Goal: Navigation & Orientation: Find specific page/section

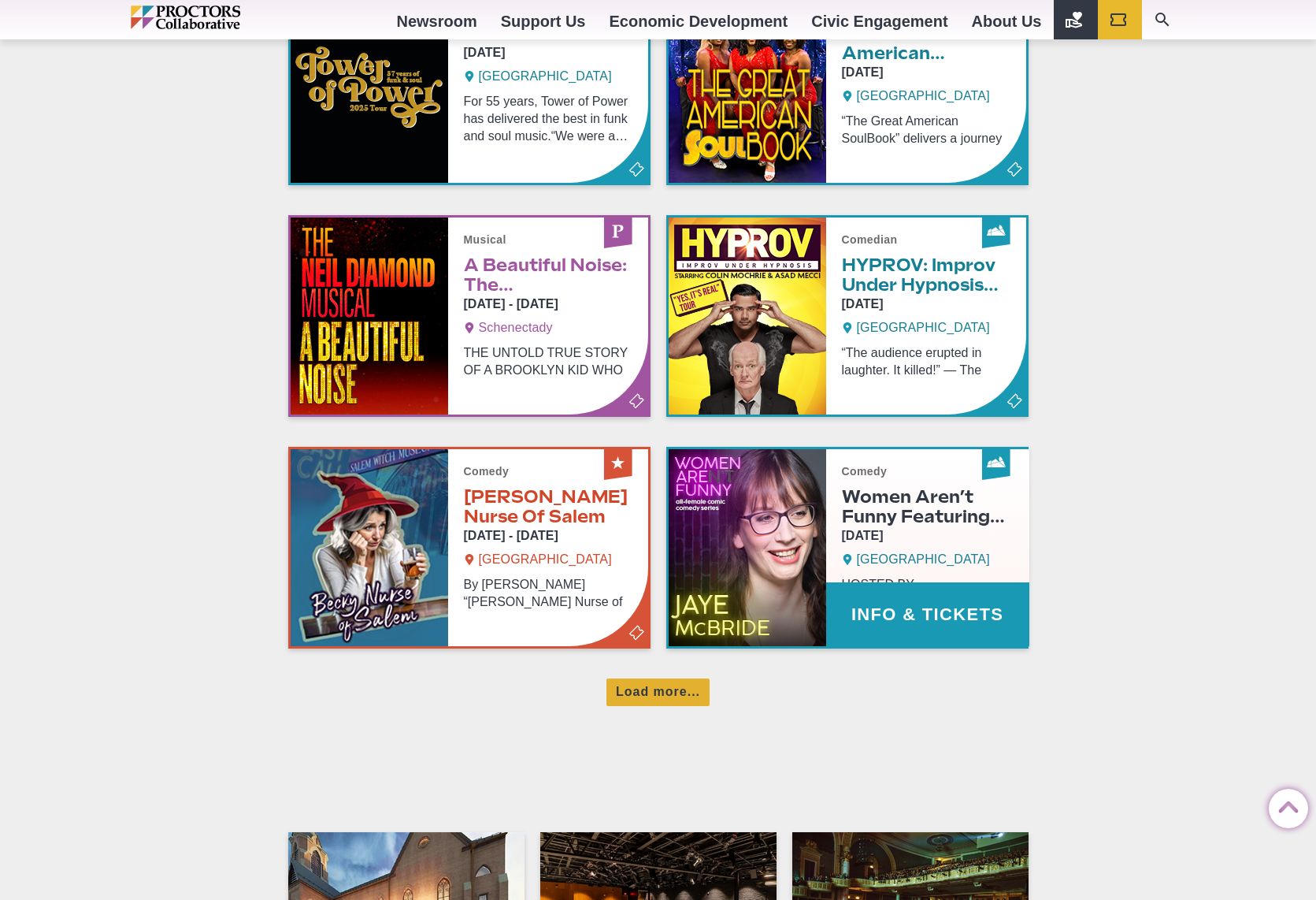
scroll to position [840, 0]
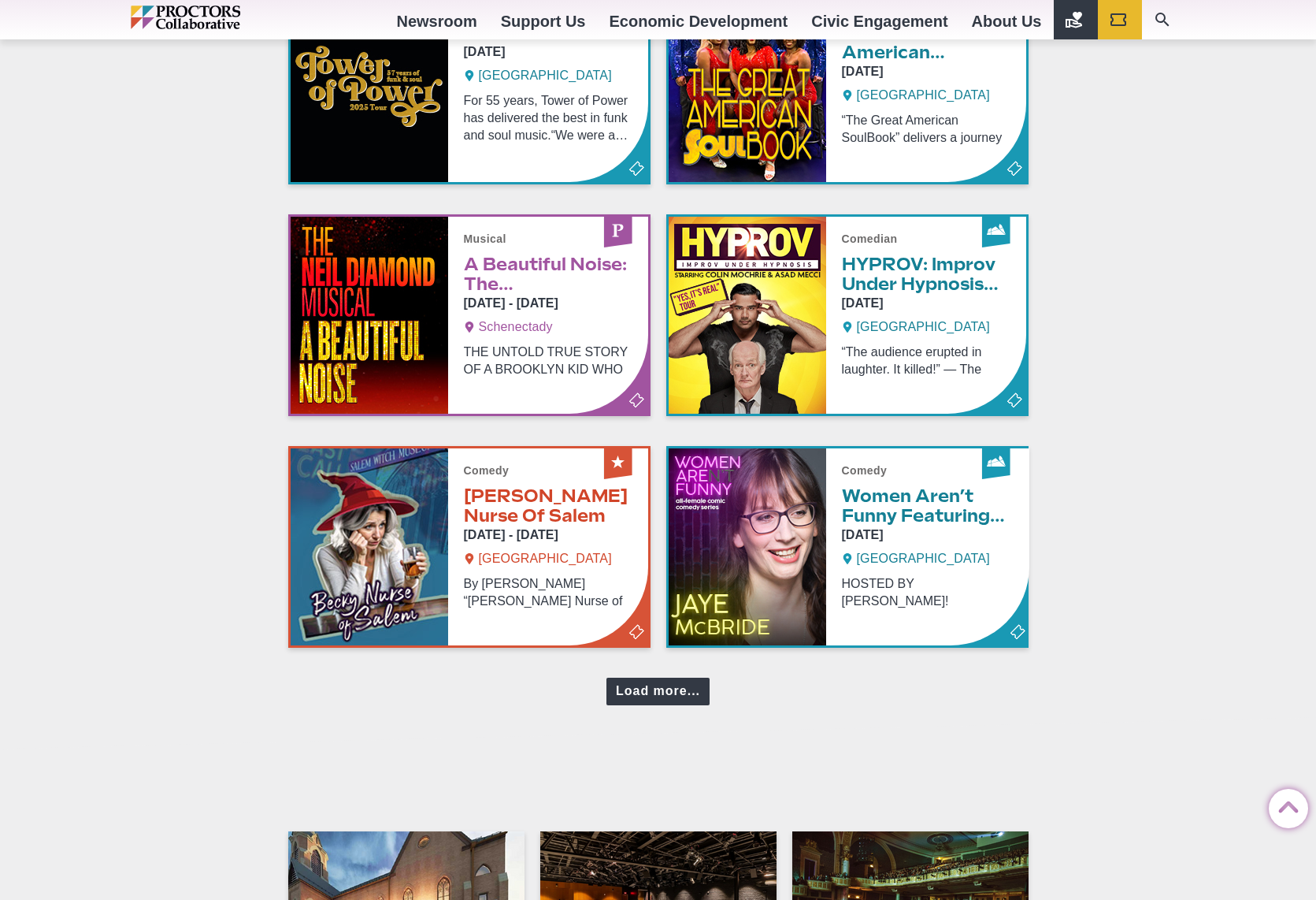
click at [668, 687] on div "Load more..." at bounding box center [658, 691] width 103 height 28
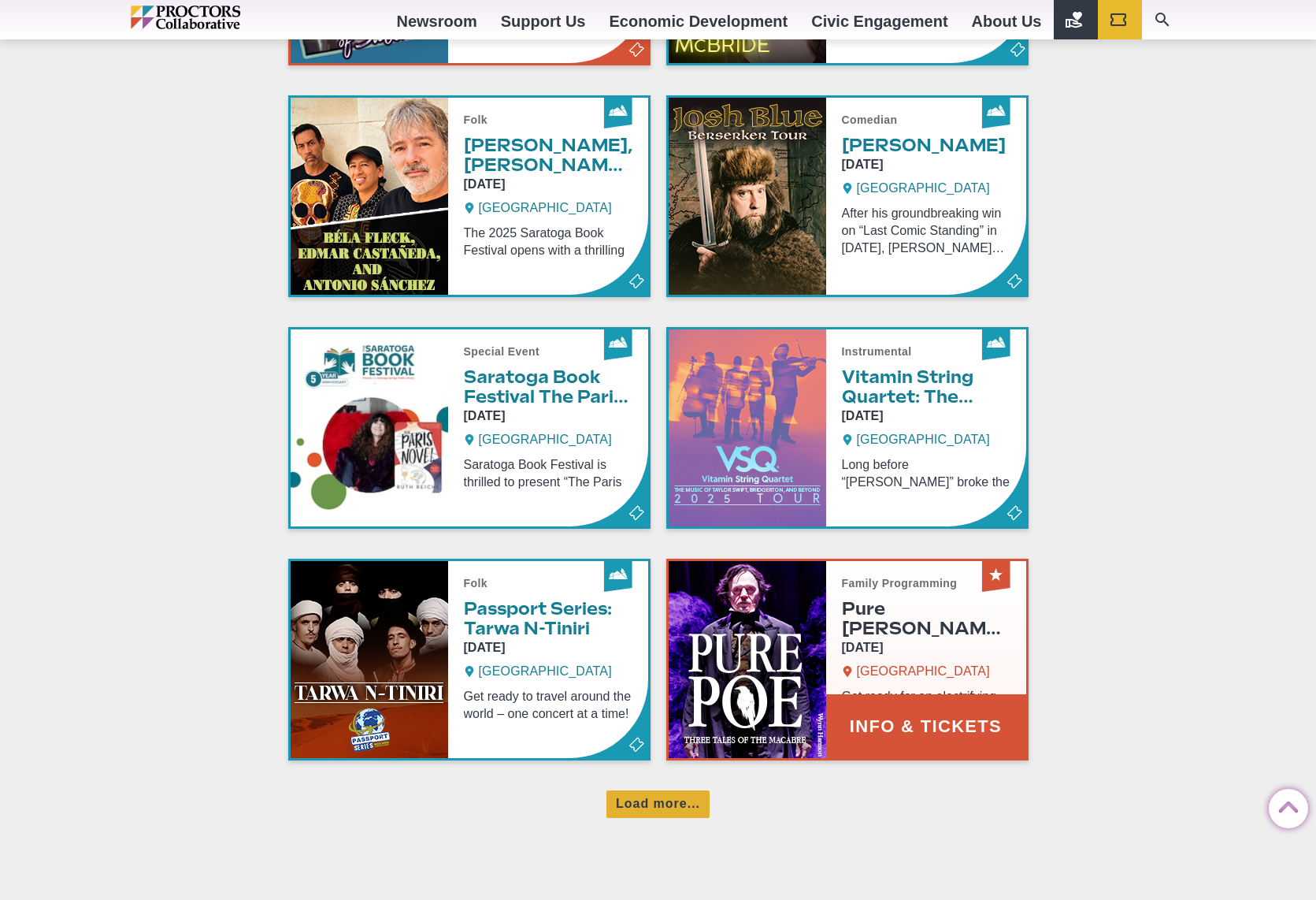
scroll to position [1427, 0]
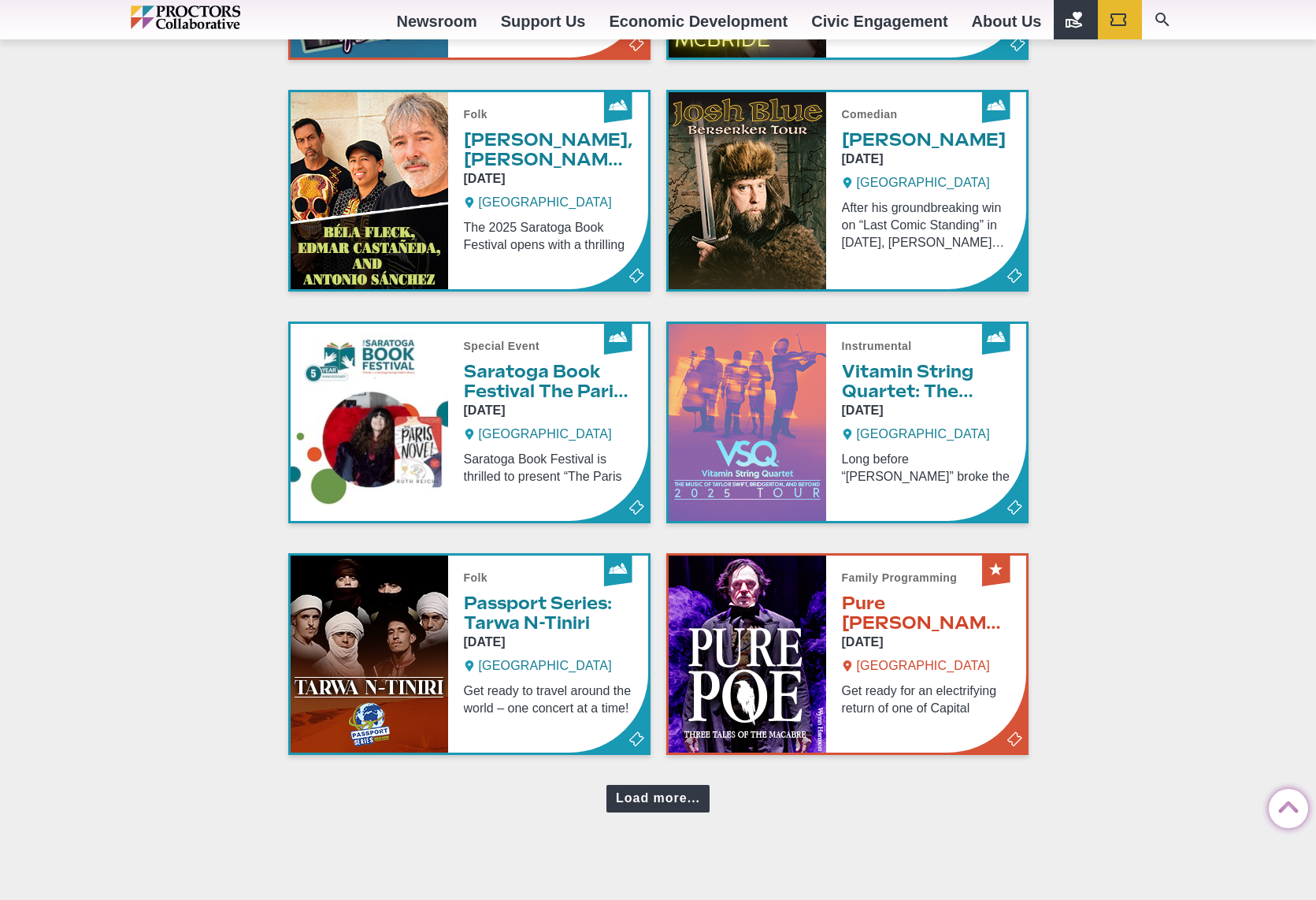
click at [676, 794] on div "Load more..." at bounding box center [658, 798] width 103 height 28
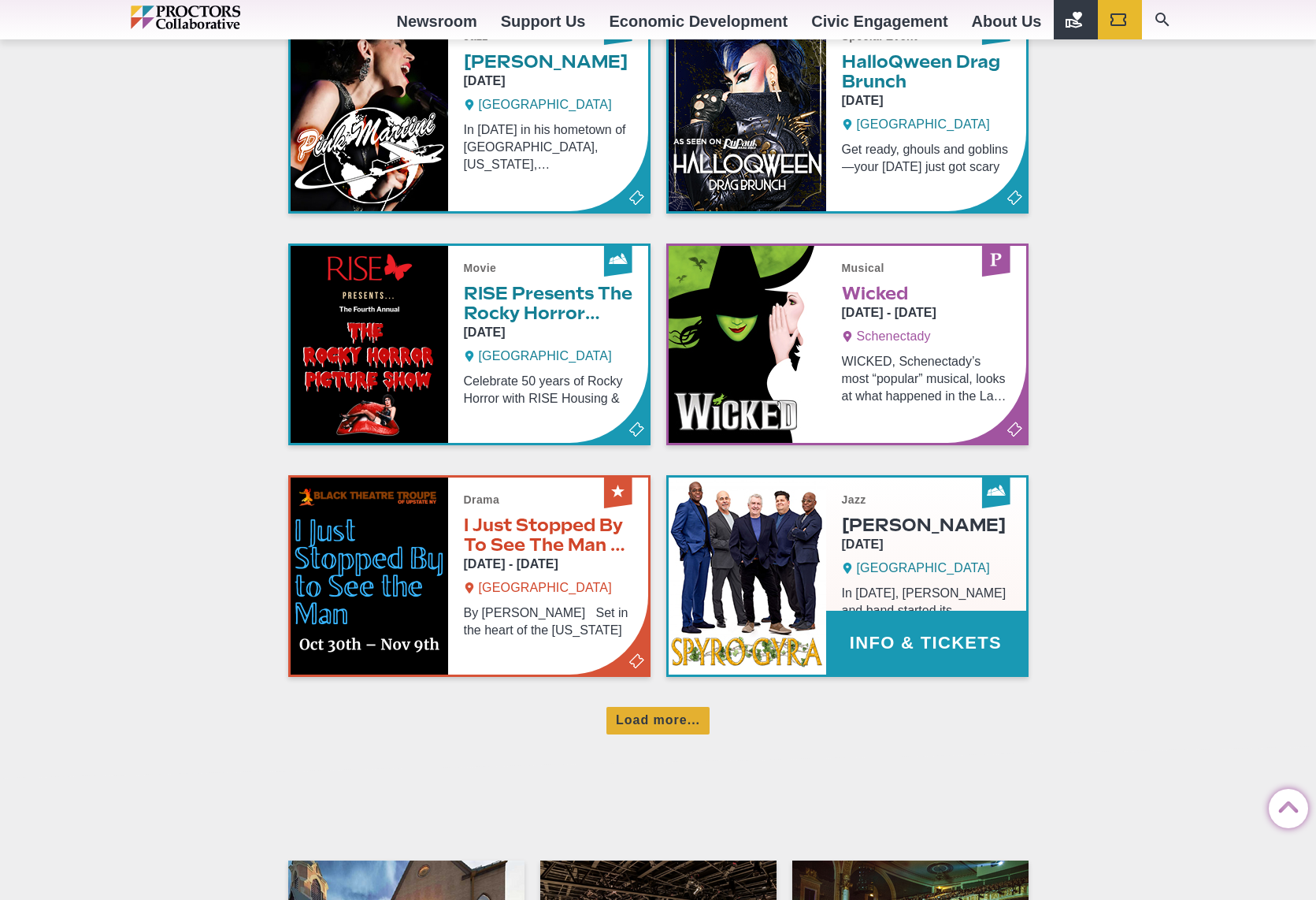
scroll to position [2207, 0]
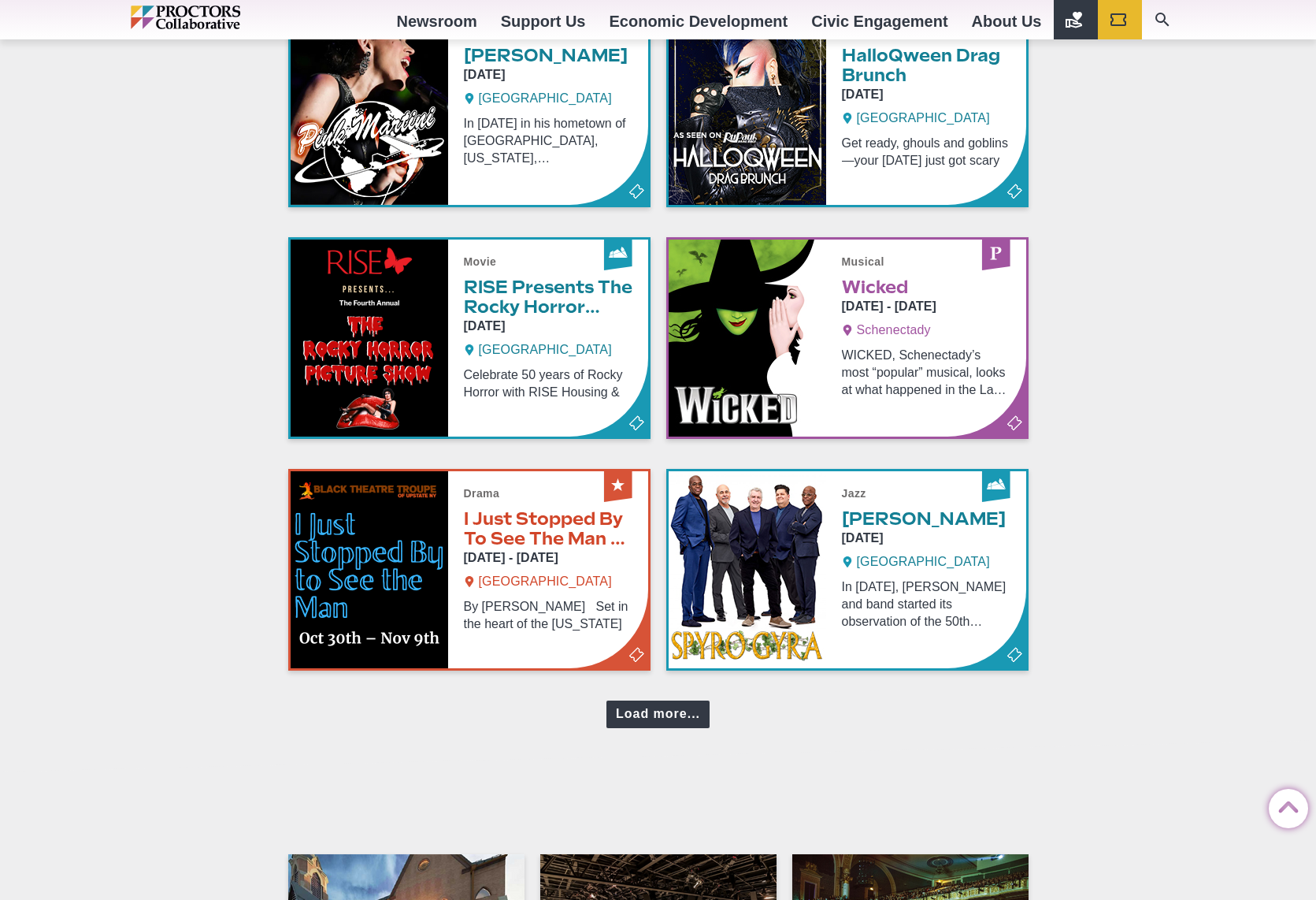
click at [647, 718] on div "Load more..." at bounding box center [658, 714] width 103 height 28
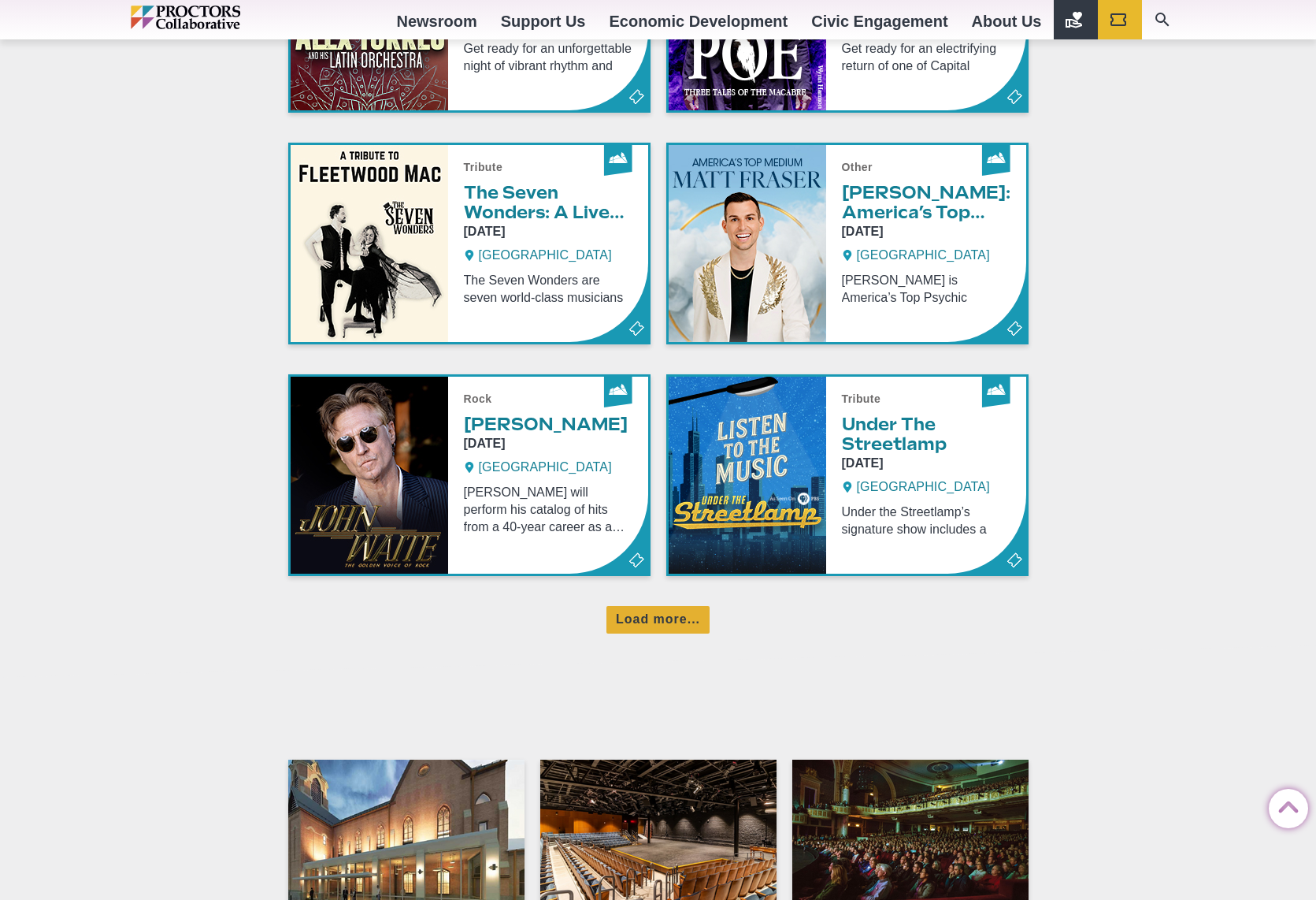
scroll to position [2998, 0]
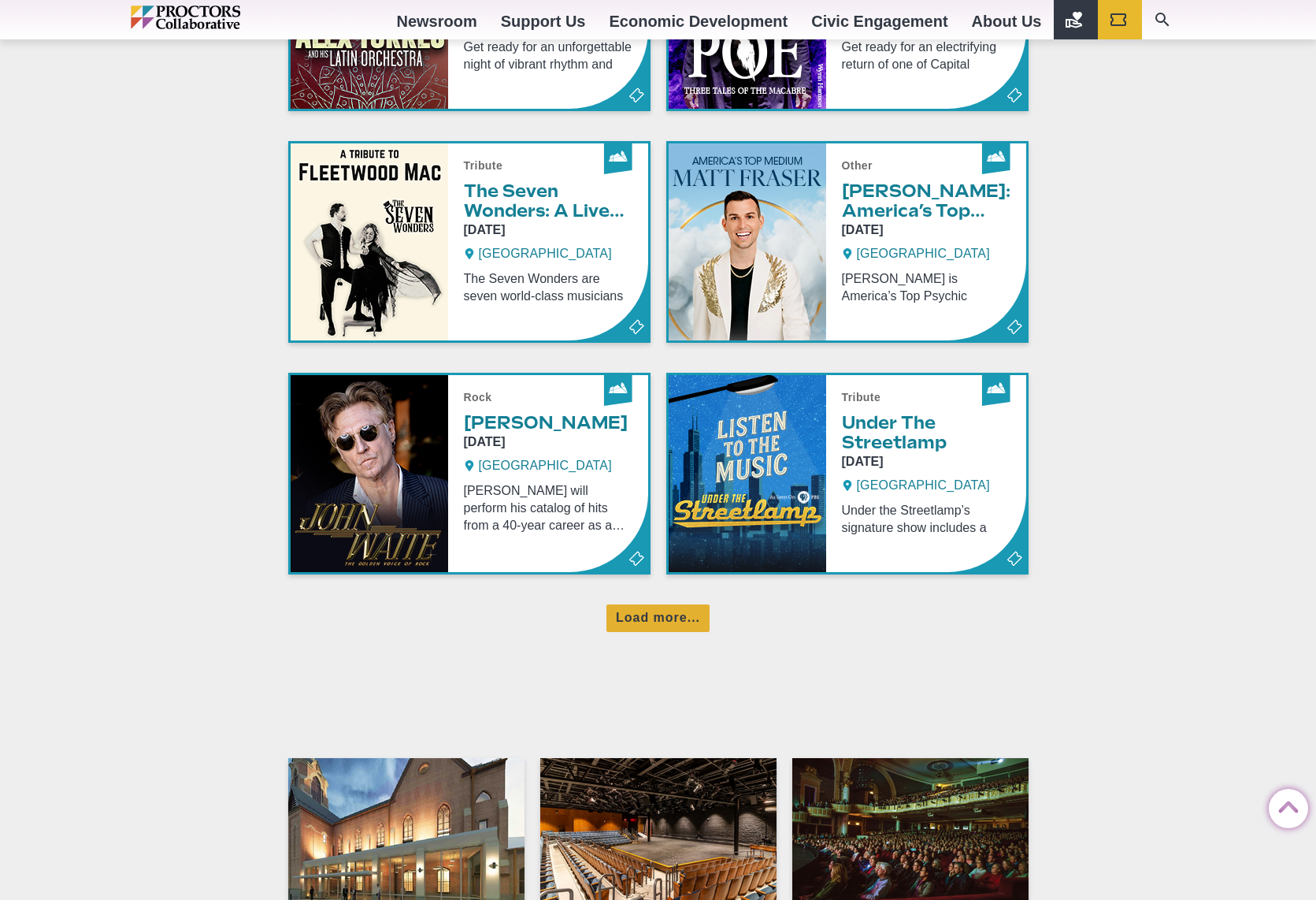
click at [664, 618] on div "Load more..." at bounding box center [658, 618] width 103 height 28
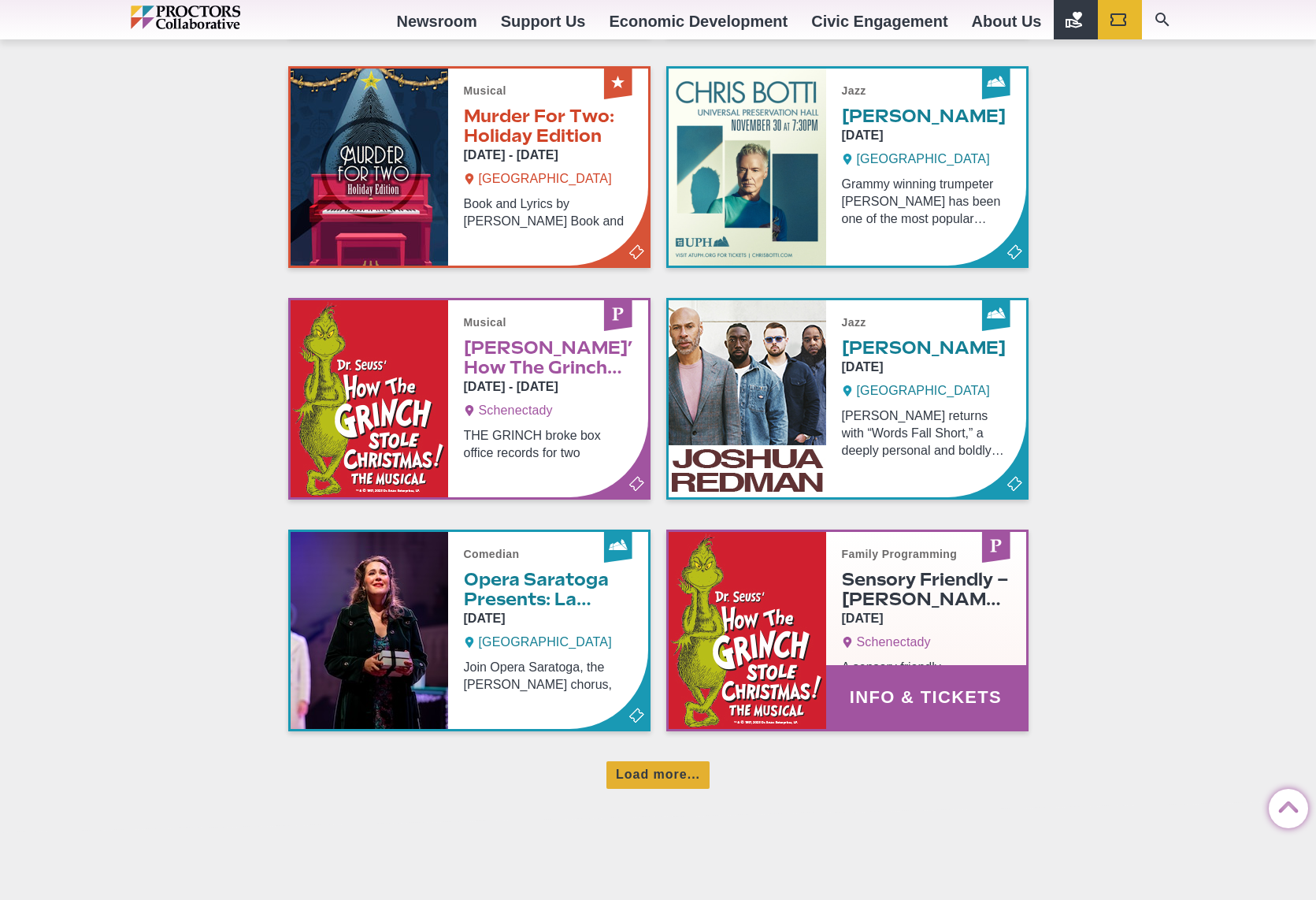
scroll to position [3590, 0]
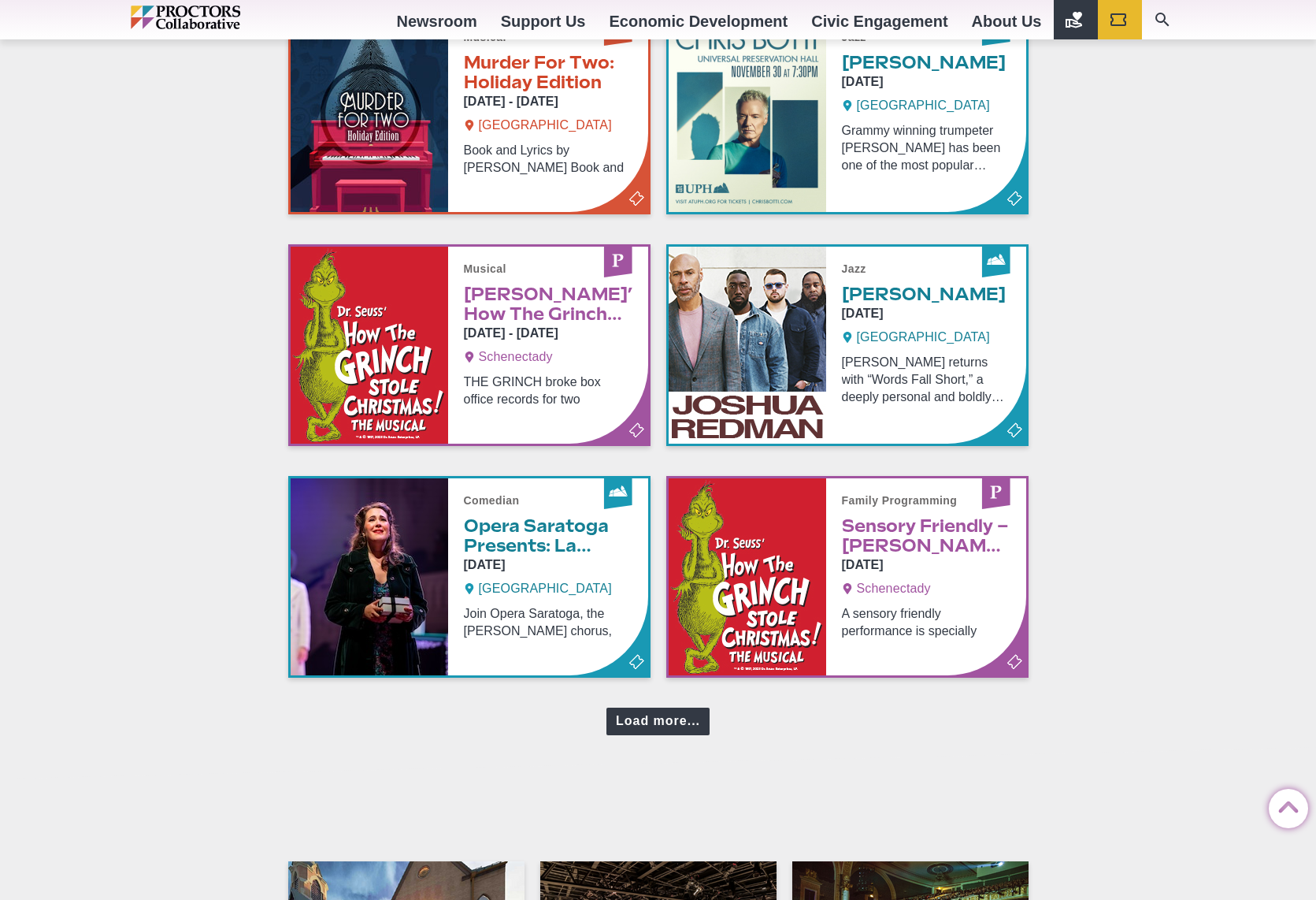
click at [647, 730] on div "Load more..." at bounding box center [658, 721] width 103 height 28
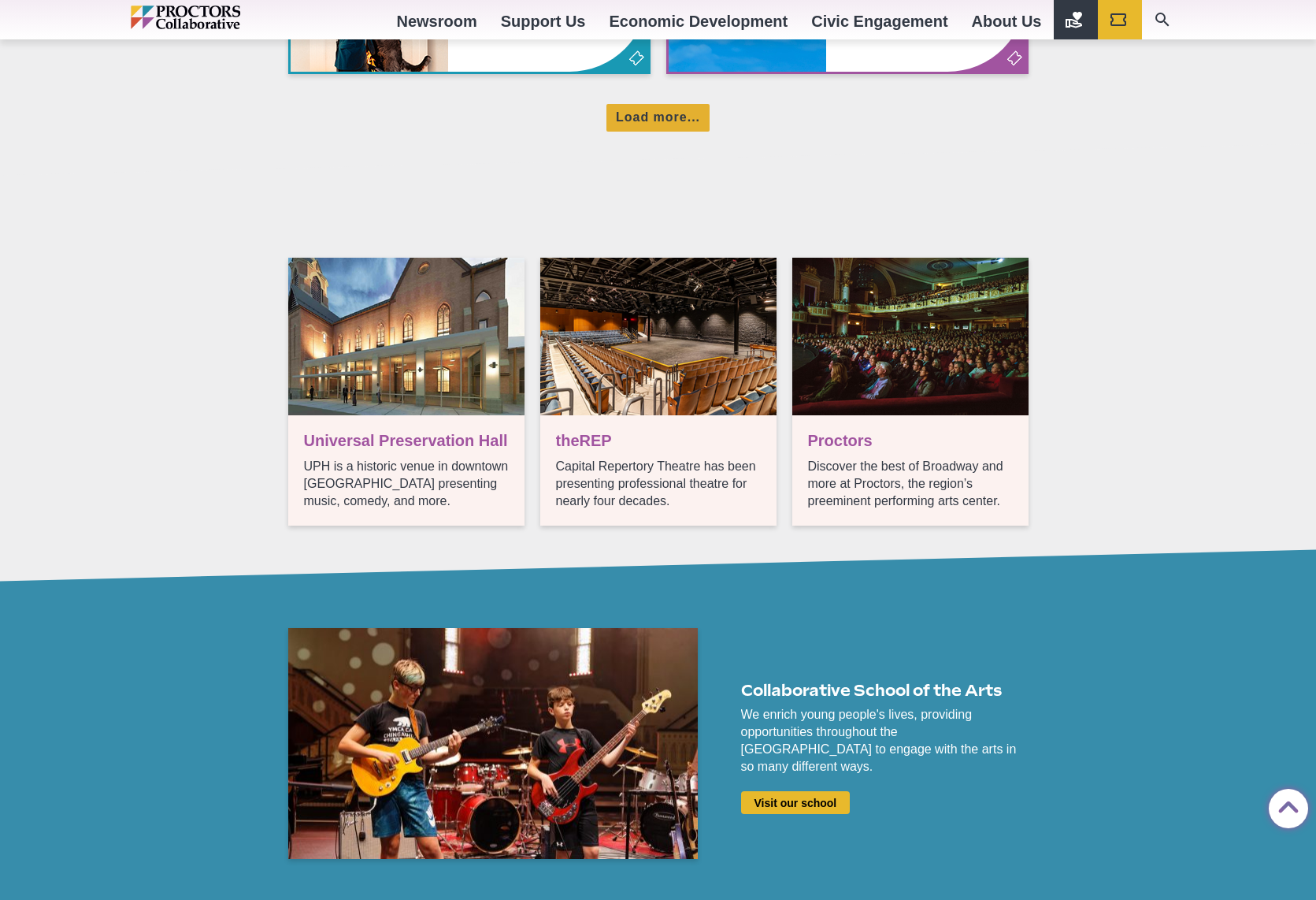
scroll to position [4846, 0]
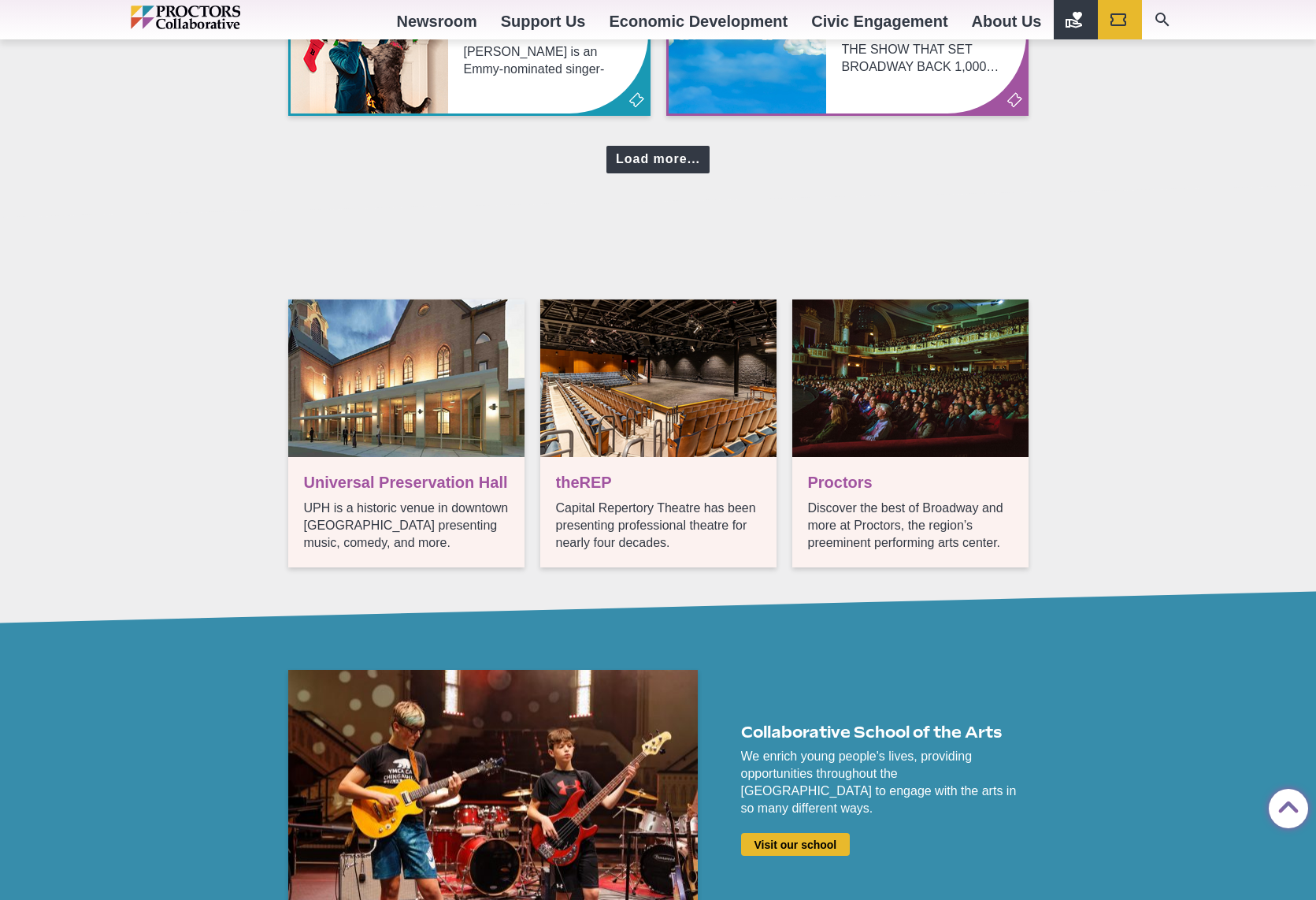
click at [622, 155] on div "Load more..." at bounding box center [658, 159] width 103 height 28
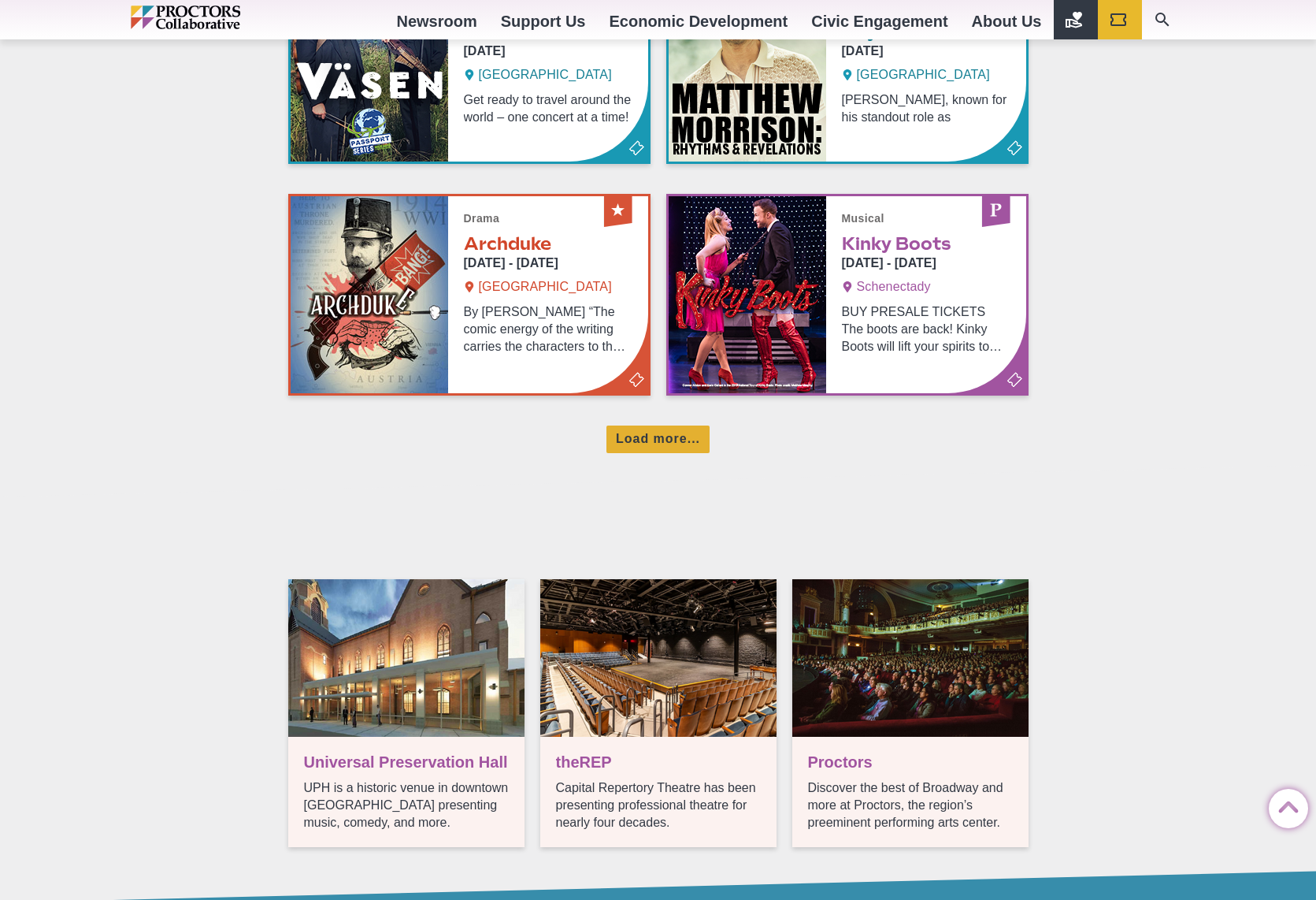
scroll to position [5266, 0]
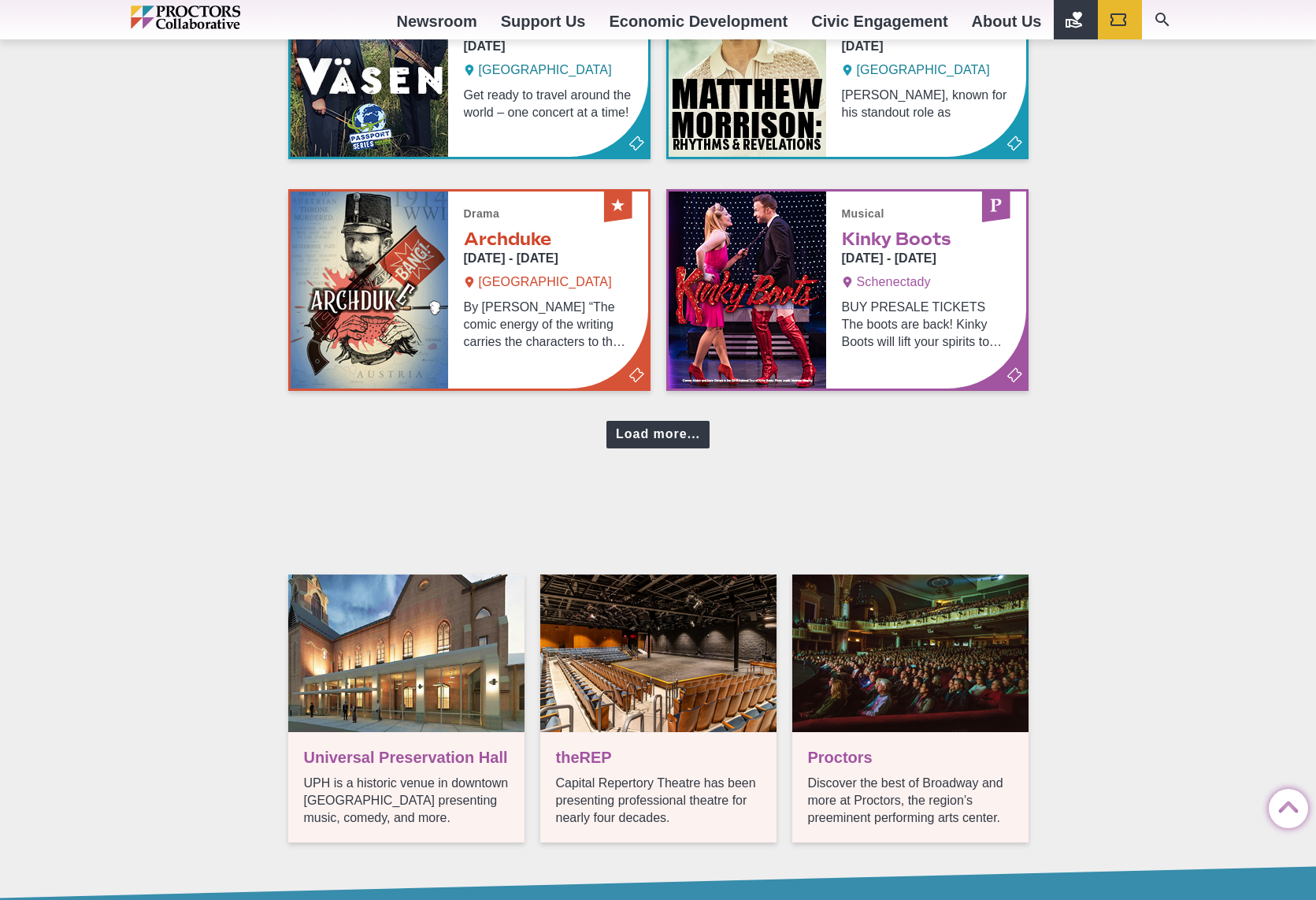
click at [667, 428] on div "Load more..." at bounding box center [658, 435] width 103 height 28
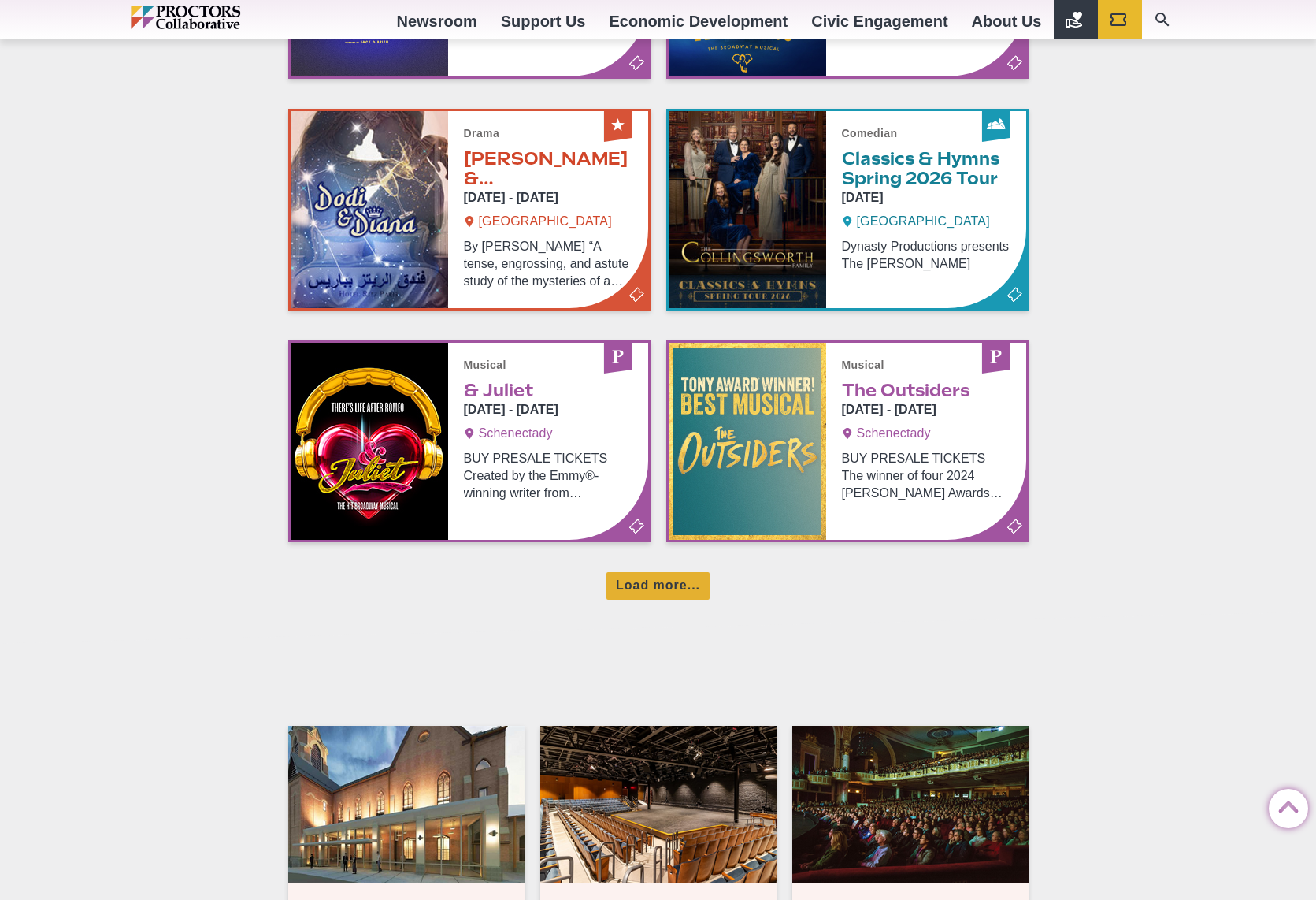
scroll to position [5812, 0]
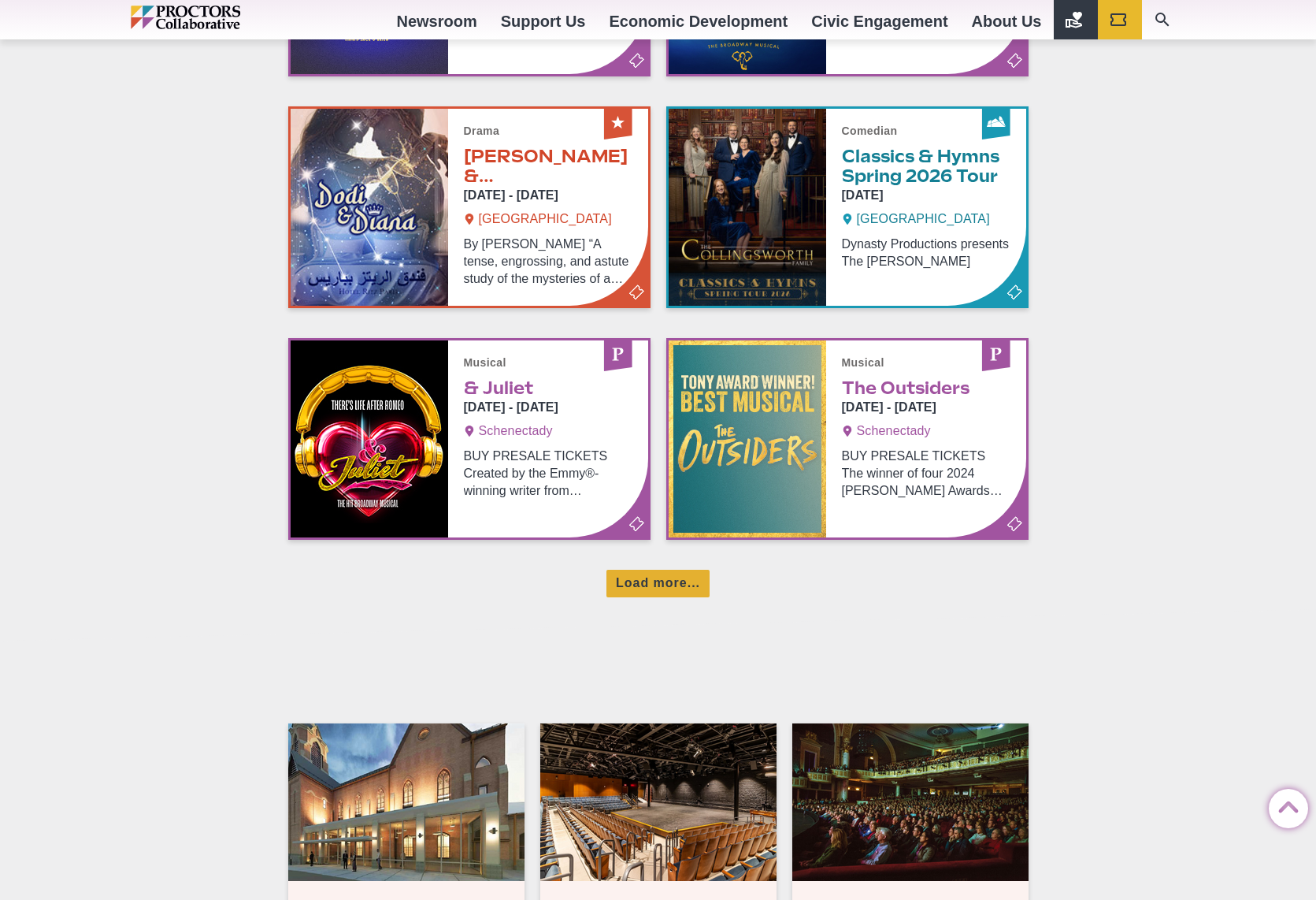
click at [649, 581] on div "Load more..." at bounding box center [658, 583] width 103 height 28
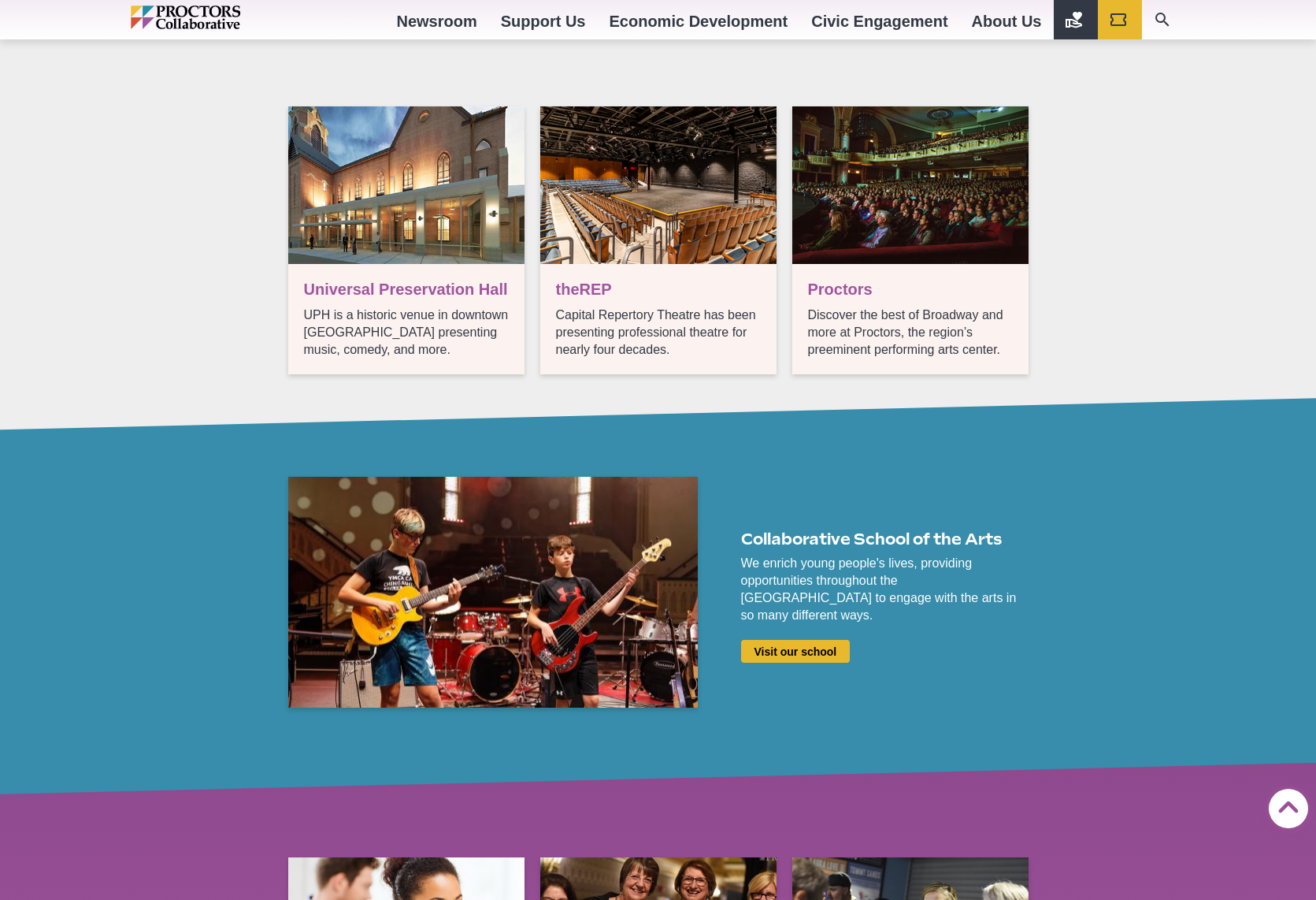
scroll to position [6883, 0]
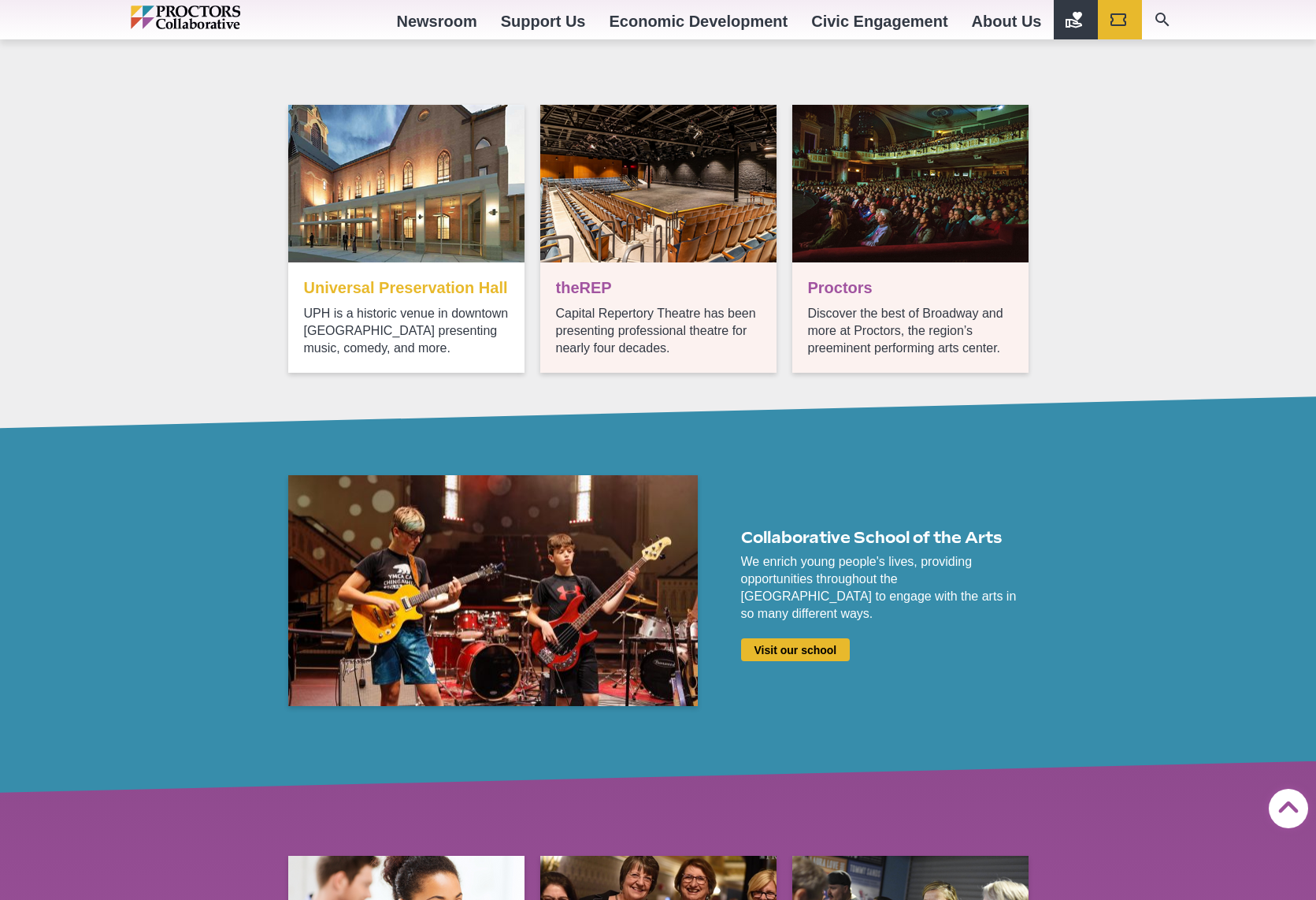
click at [415, 360] on link "Upcoming UPH shows" at bounding box center [406, 238] width 237 height 268
